Goal: Information Seeking & Learning: Learn about a topic

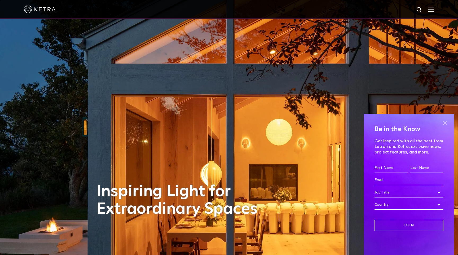
click at [446, 123] on span at bounding box center [445, 123] width 8 height 8
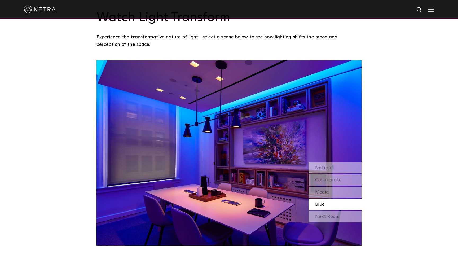
scroll to position [458, 0]
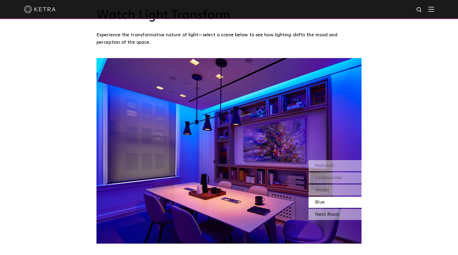
click at [337, 217] on div "Next Room" at bounding box center [335, 214] width 53 height 11
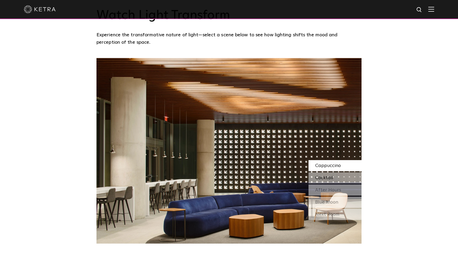
click at [342, 177] on div "Cocktail" at bounding box center [335, 177] width 53 height 11
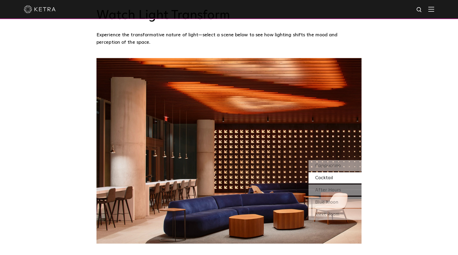
click at [342, 183] on div "Cocktail" at bounding box center [335, 177] width 53 height 11
click at [342, 189] on div "After Hours" at bounding box center [335, 190] width 53 height 11
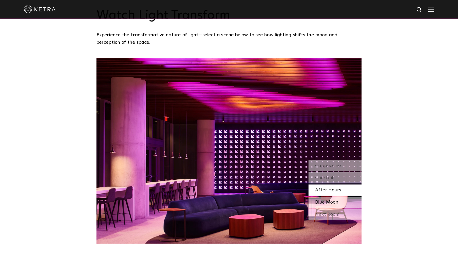
click at [339, 203] on div "Blue Moon" at bounding box center [335, 202] width 53 height 11
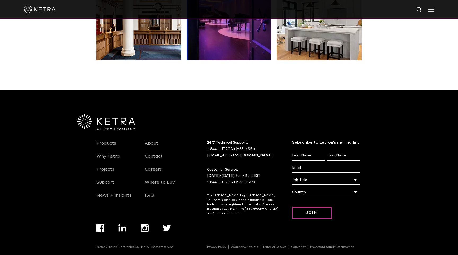
scroll to position [1114, 0]
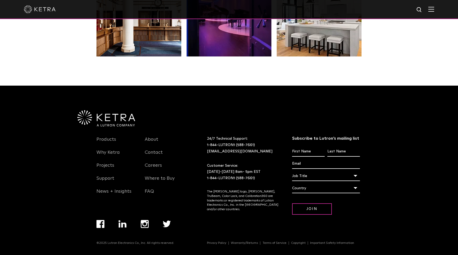
click at [125, 225] on img "Navigation Menu" at bounding box center [123, 223] width 8 height 7
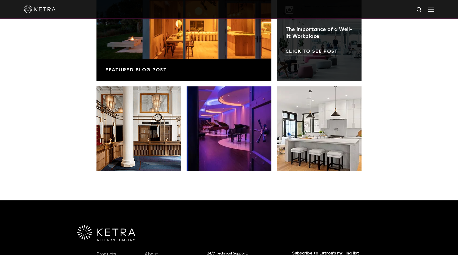
scroll to position [1000, 0]
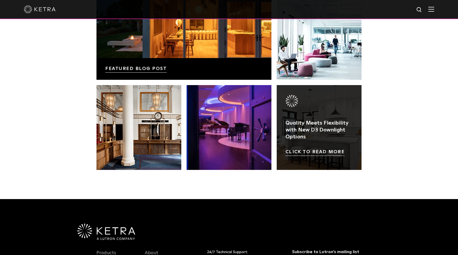
click at [319, 152] on link at bounding box center [319, 127] width 85 height 85
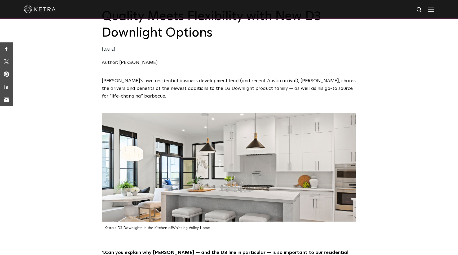
scroll to position [70, 0]
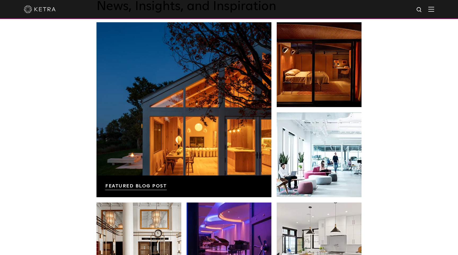
scroll to position [884, 0]
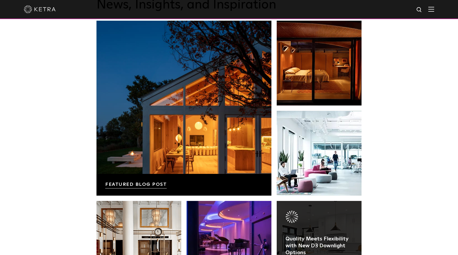
click at [308, 215] on link at bounding box center [319, 243] width 85 height 85
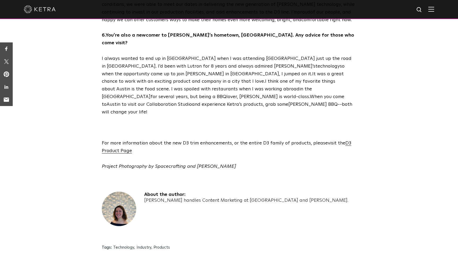
scroll to position [916, 0]
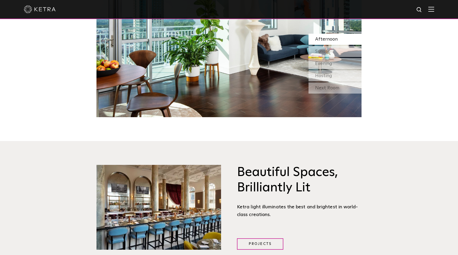
scroll to position [585, 0]
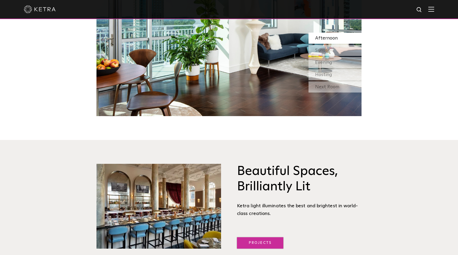
click at [251, 240] on link "Projects" at bounding box center [260, 242] width 46 height 11
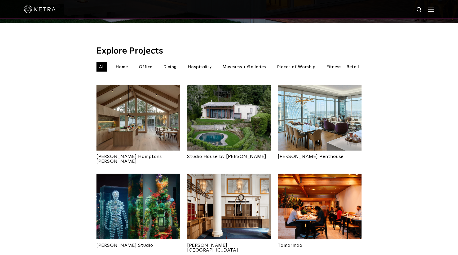
scroll to position [158, 0]
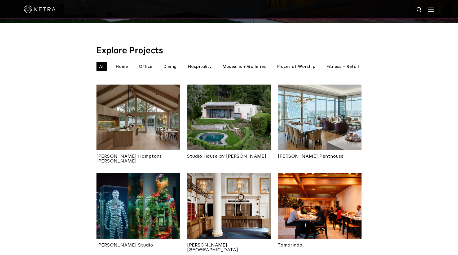
click at [235, 140] on img at bounding box center [229, 118] width 84 height 66
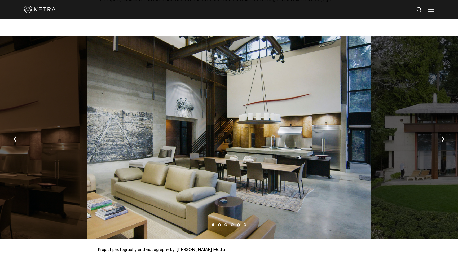
scroll to position [539, 0]
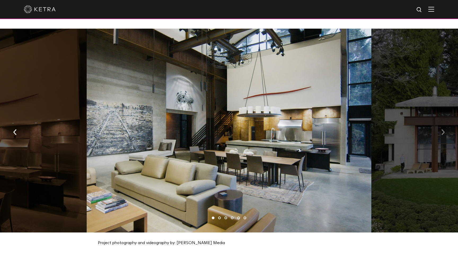
click at [443, 129] on img "button" at bounding box center [443, 132] width 3 height 6
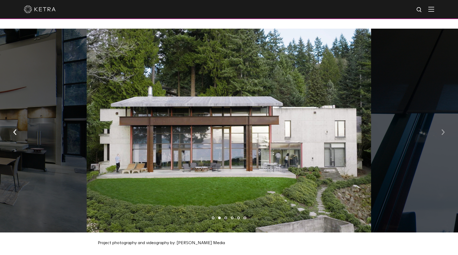
click at [443, 129] on img "button" at bounding box center [443, 132] width 3 height 6
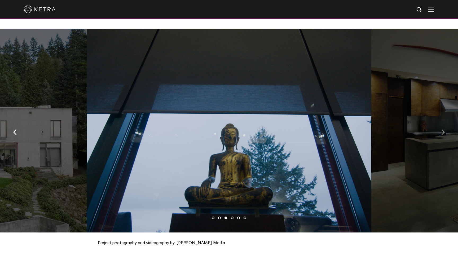
click at [443, 129] on img "button" at bounding box center [443, 132] width 3 height 6
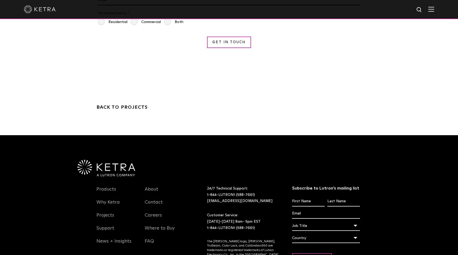
scroll to position [1160, 0]
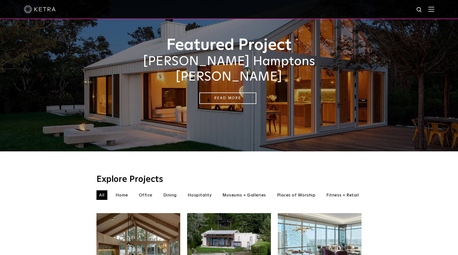
scroll to position [33, 0]
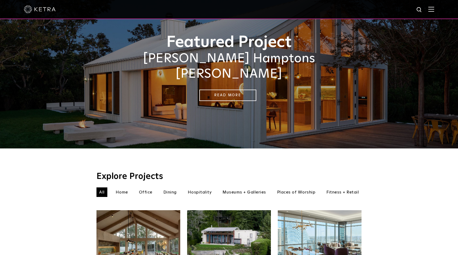
click at [291, 187] on li "Places of Worship" at bounding box center [296, 192] width 44 height 10
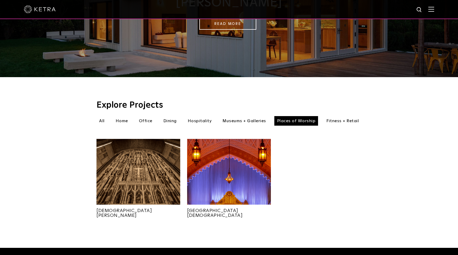
scroll to position [113, 0]
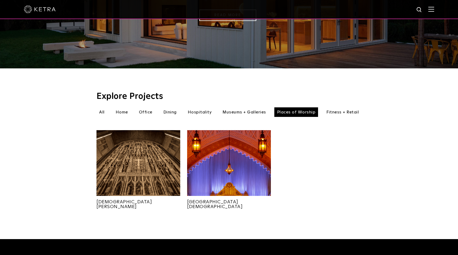
click at [227, 164] on img at bounding box center [229, 163] width 84 height 66
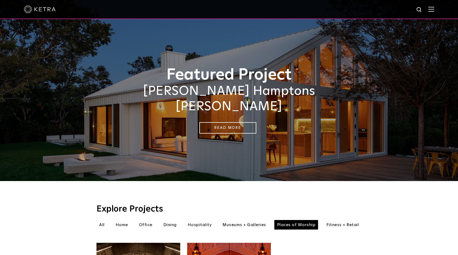
click at [434, 8] on img at bounding box center [432, 9] width 6 height 5
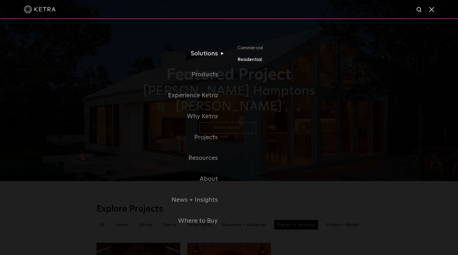
click at [250, 62] on link "Residential" at bounding box center [300, 60] width 124 height 8
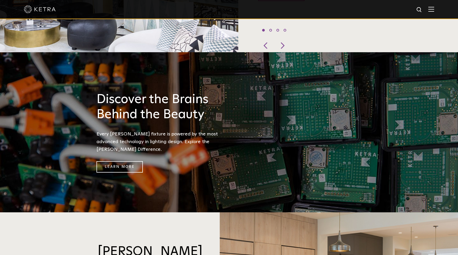
scroll to position [372, 0]
